Goal: Task Accomplishment & Management: Use online tool/utility

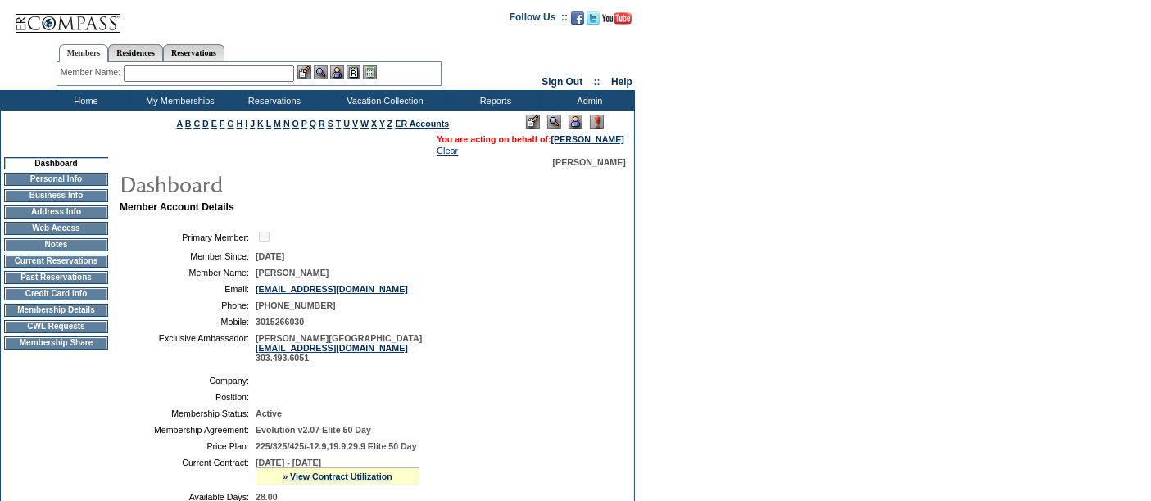
click at [54, 333] on td "CWL Requests" at bounding box center [56, 326] width 104 height 13
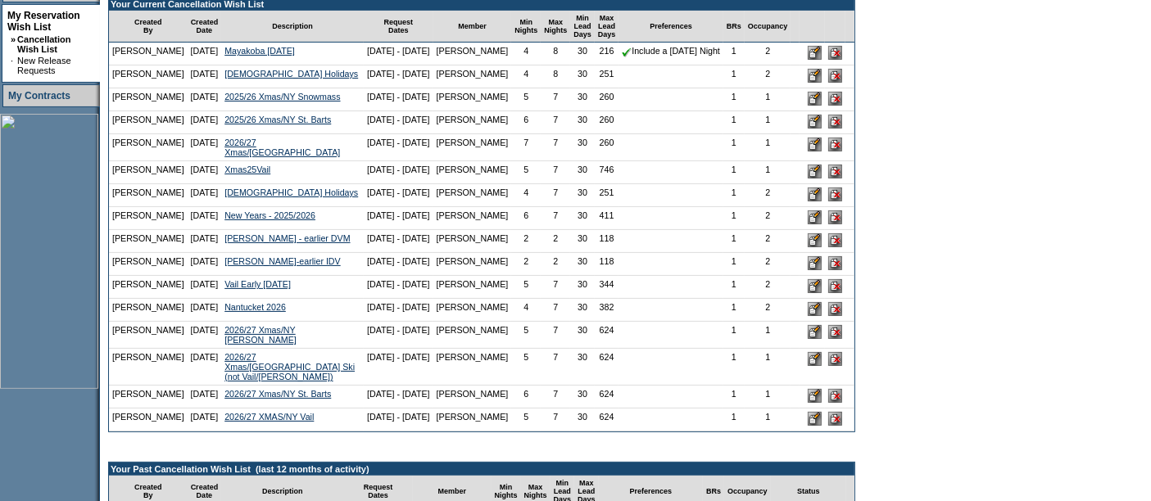
scroll to position [416, 0]
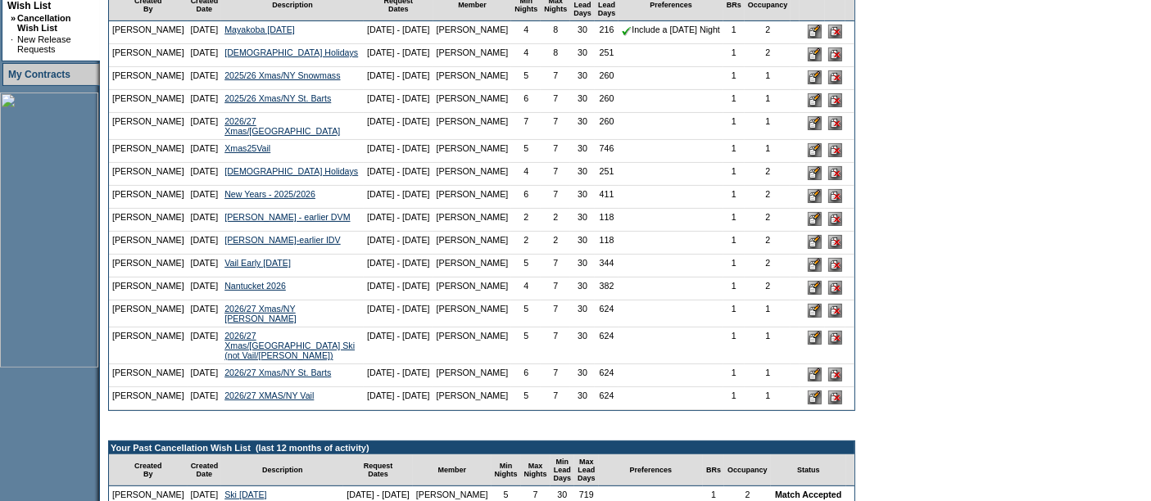
drag, startPoint x: 124, startPoint y: 289, endPoint x: 436, endPoint y: 312, distance: 313.0
click at [436, 312] on tbody "Your Current Cancellation Wish List Created By Created Date Description Request…" at bounding box center [481, 193] width 745 height 434
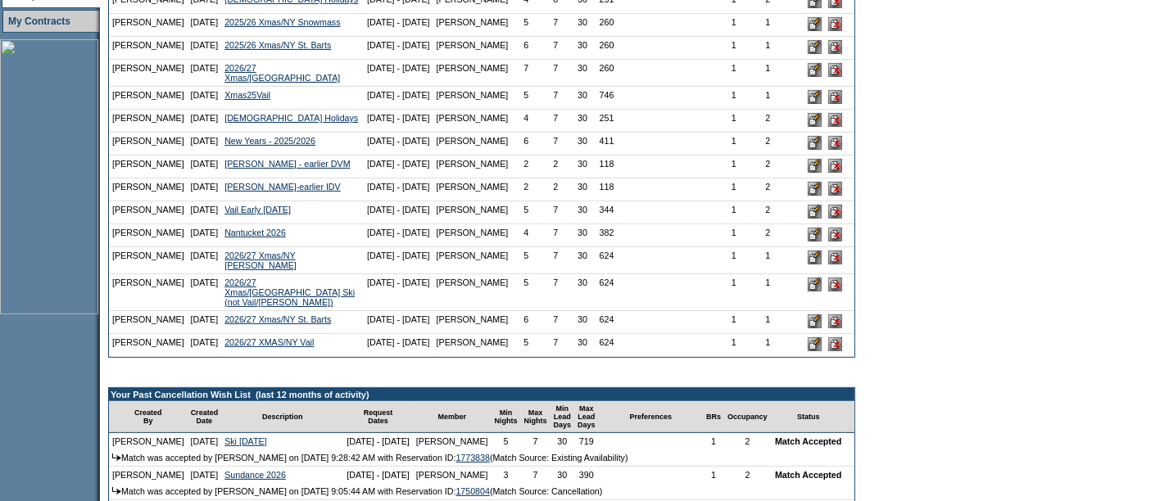
scroll to position [470, 0]
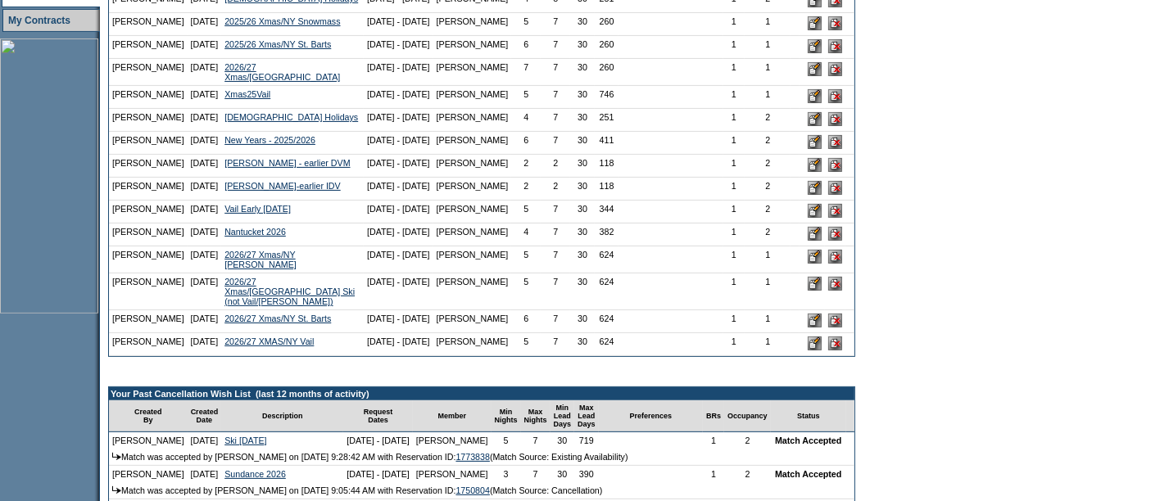
click at [511, 201] on td "2" at bounding box center [525, 189] width 29 height 23
click at [808, 172] on input "image" at bounding box center [815, 165] width 14 height 14
